Goal: Register for event/course

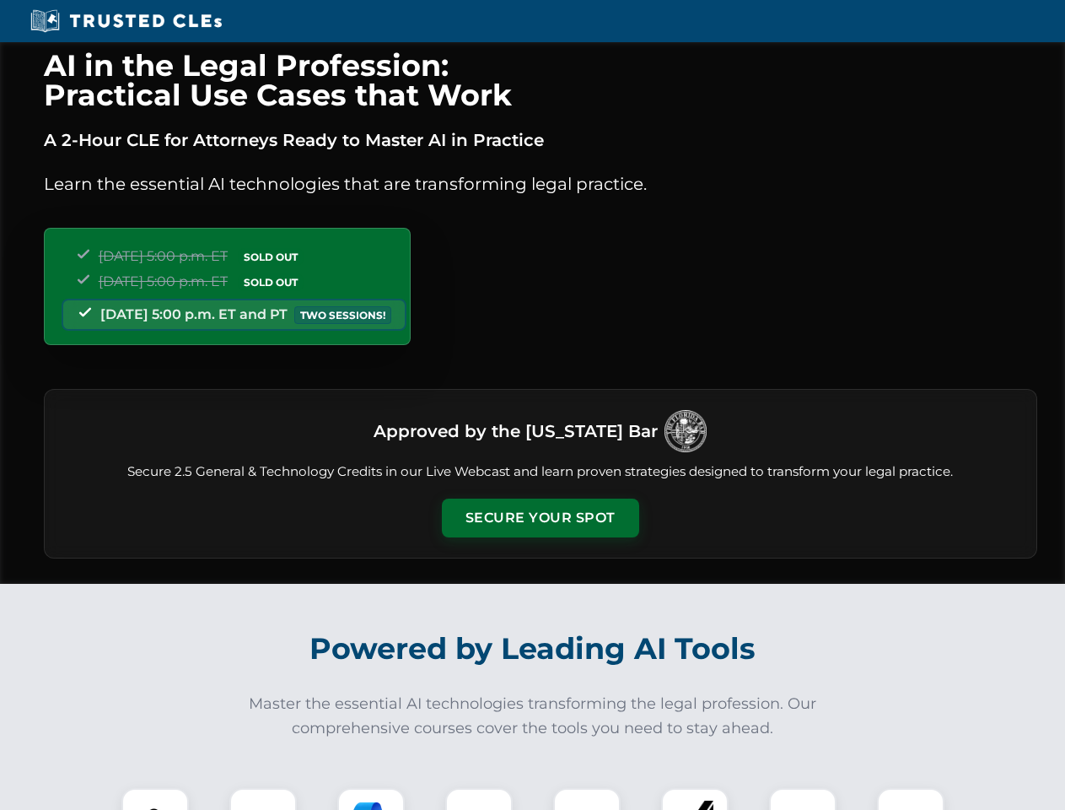
click at [540, 518] on button "Secure Your Spot" at bounding box center [540, 517] width 197 height 39
click at [155, 799] on img at bounding box center [155, 821] width 49 height 49
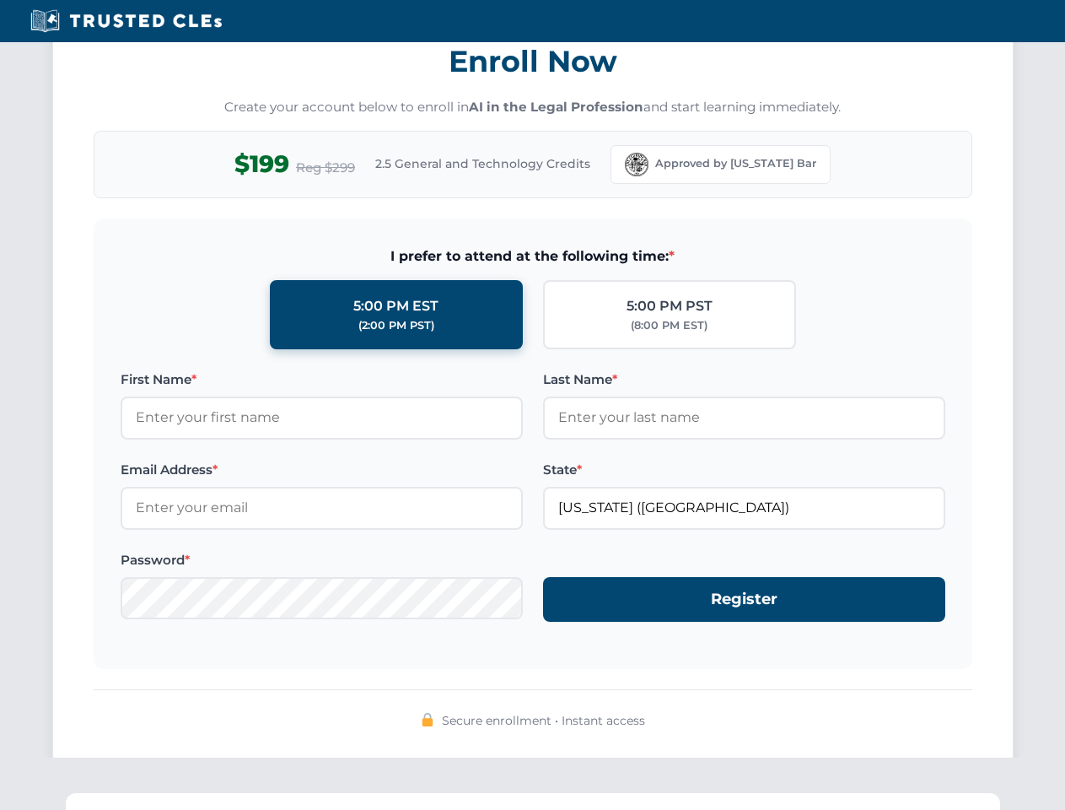
scroll to position [1656, 0]
